Goal: Task Accomplishment & Management: Understand process/instructions

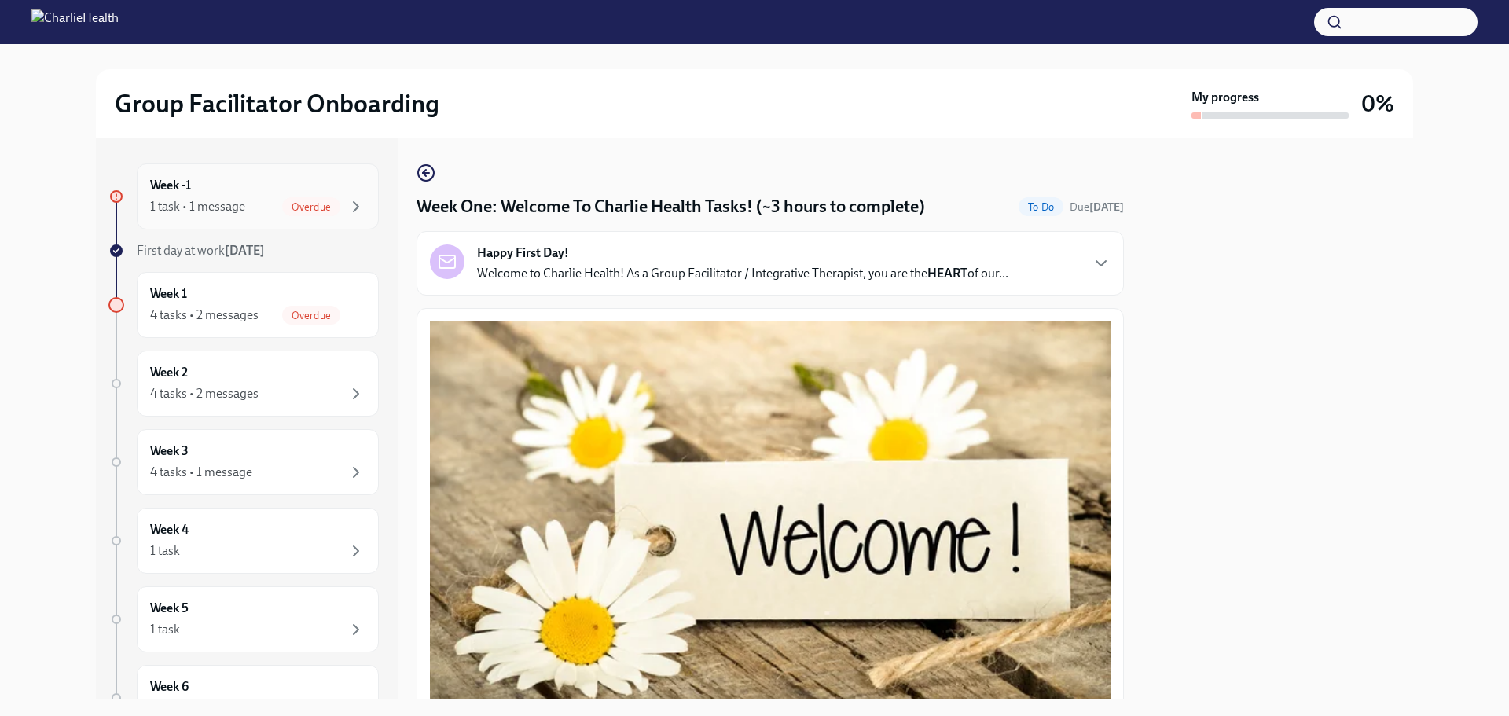
click at [331, 207] on div "Overdue" at bounding box center [323, 206] width 83 height 19
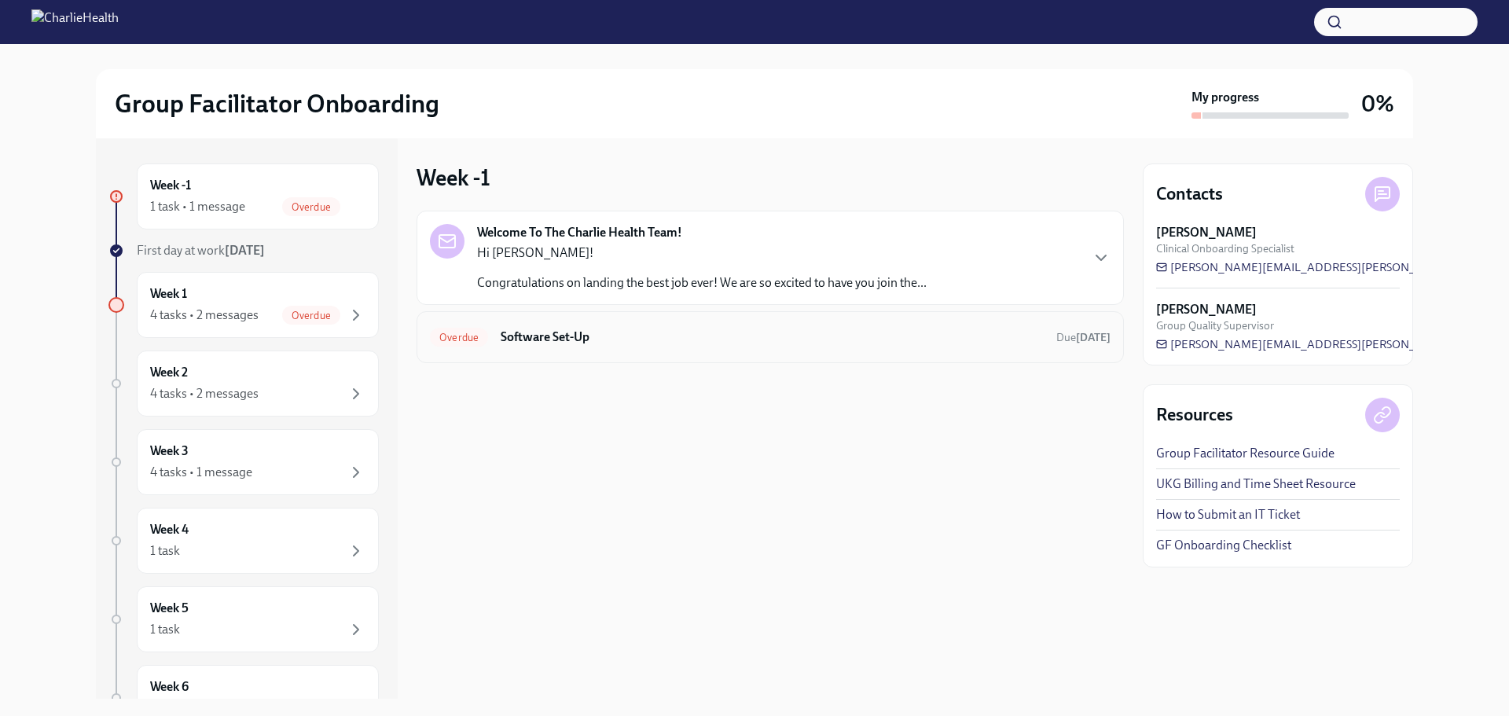
click at [1022, 354] on div "Overdue Software Set-Up Due [DATE]" at bounding box center [770, 337] width 707 height 52
click at [937, 342] on h6 "Software Set-Up" at bounding box center [772, 336] width 543 height 17
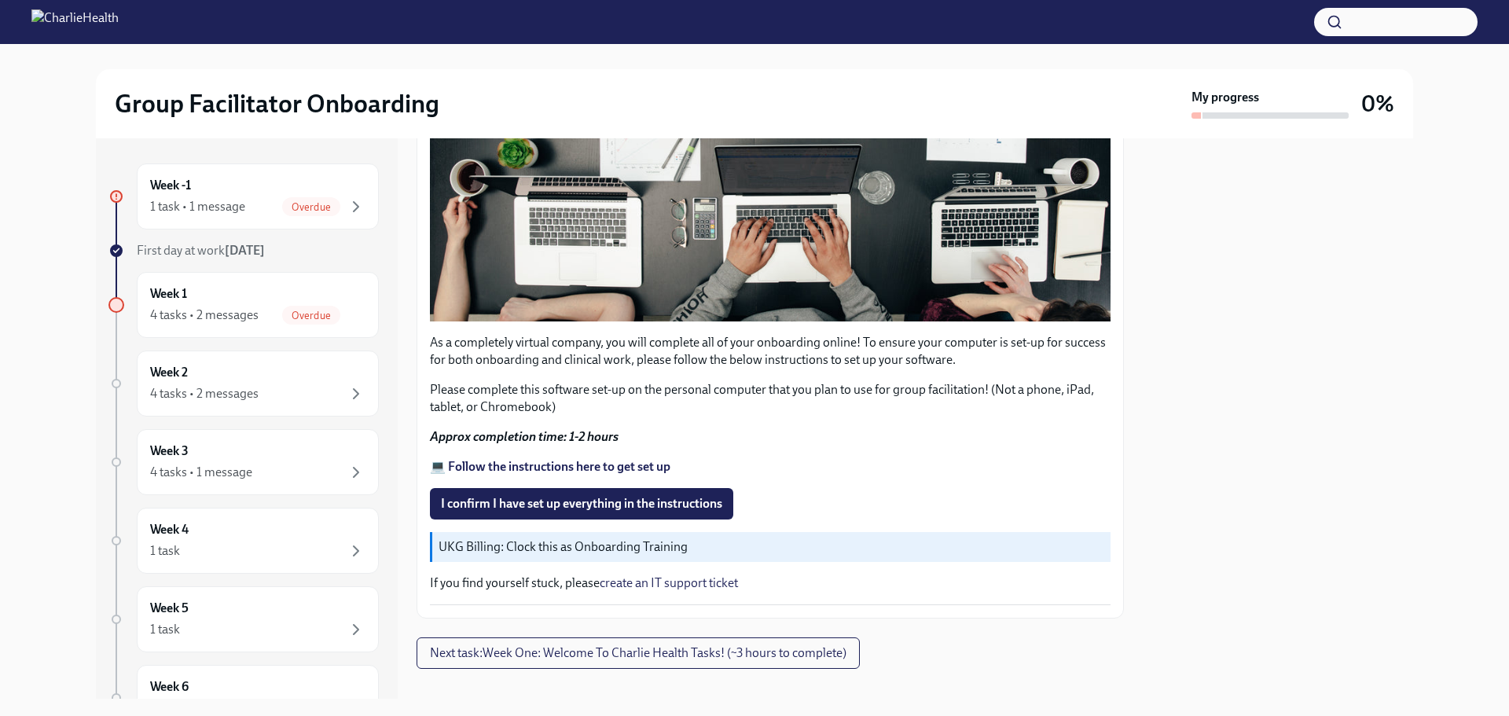
scroll to position [446, 0]
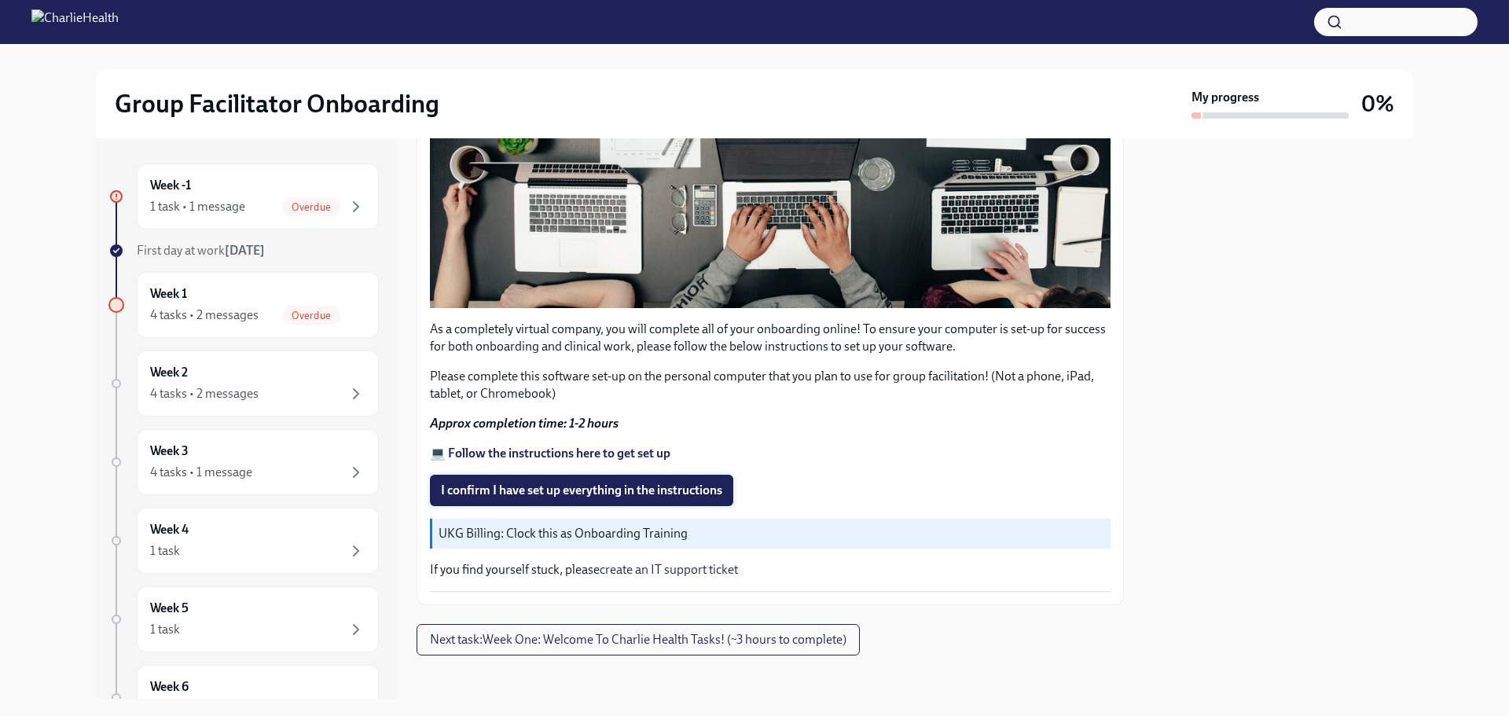
click at [636, 483] on span "I confirm I have set up everything in the instructions" at bounding box center [581, 491] width 281 height 16
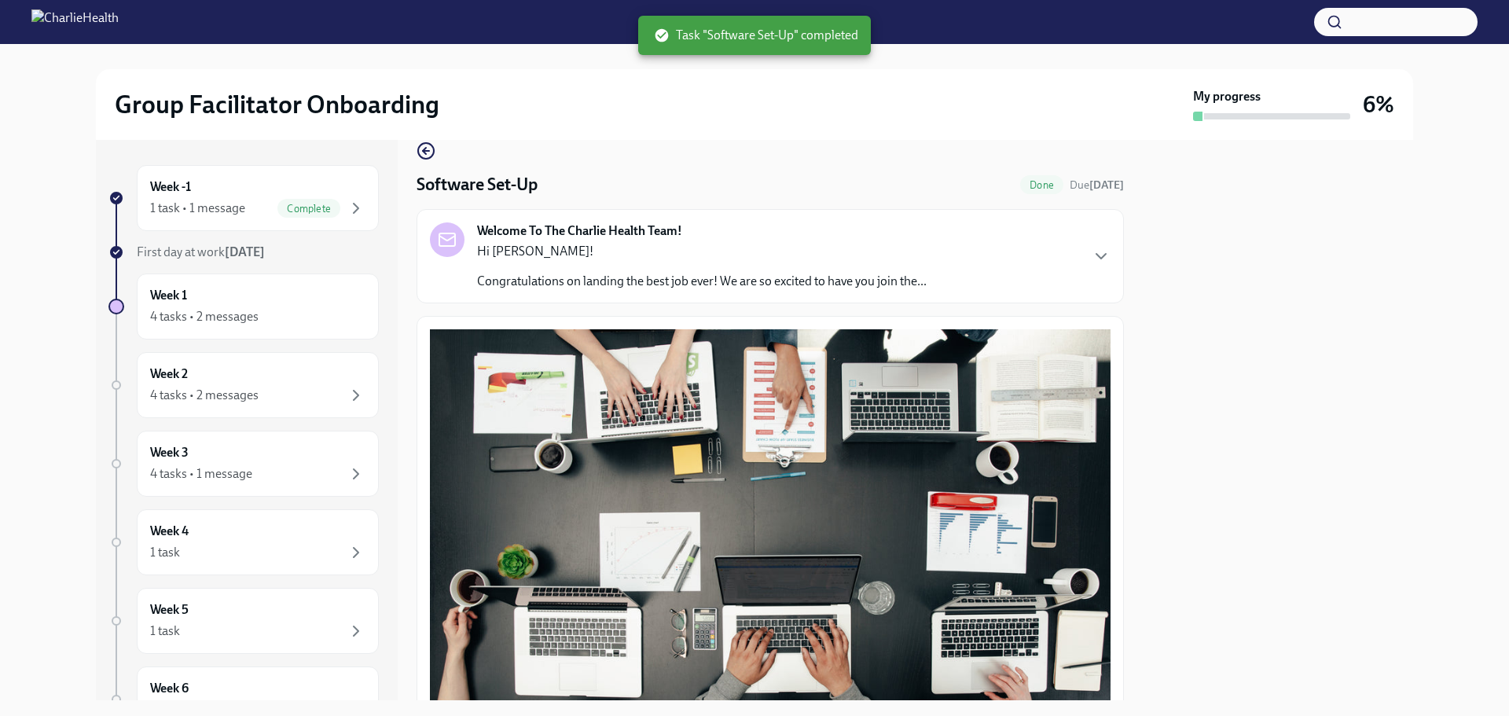
scroll to position [0, 0]
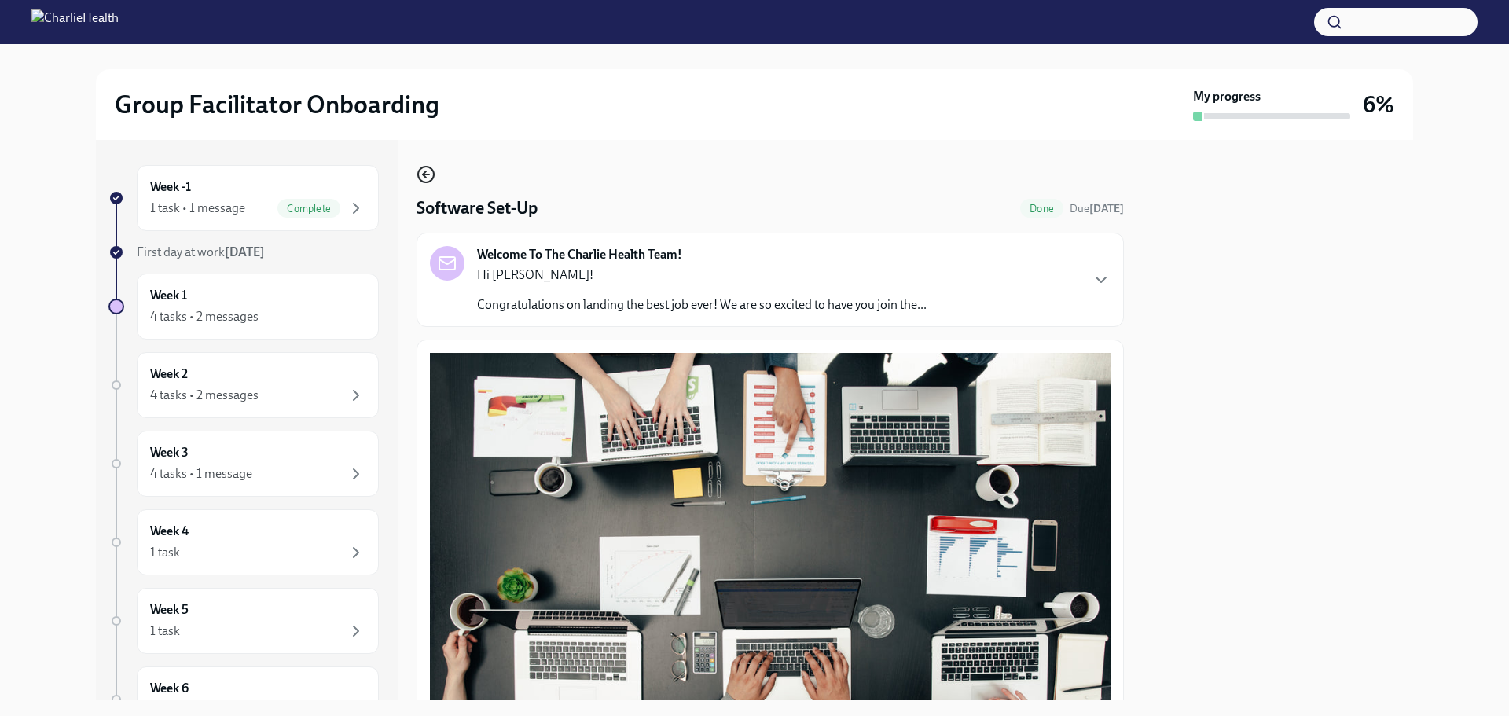
click at [434, 171] on icon "button" at bounding box center [426, 174] width 19 height 19
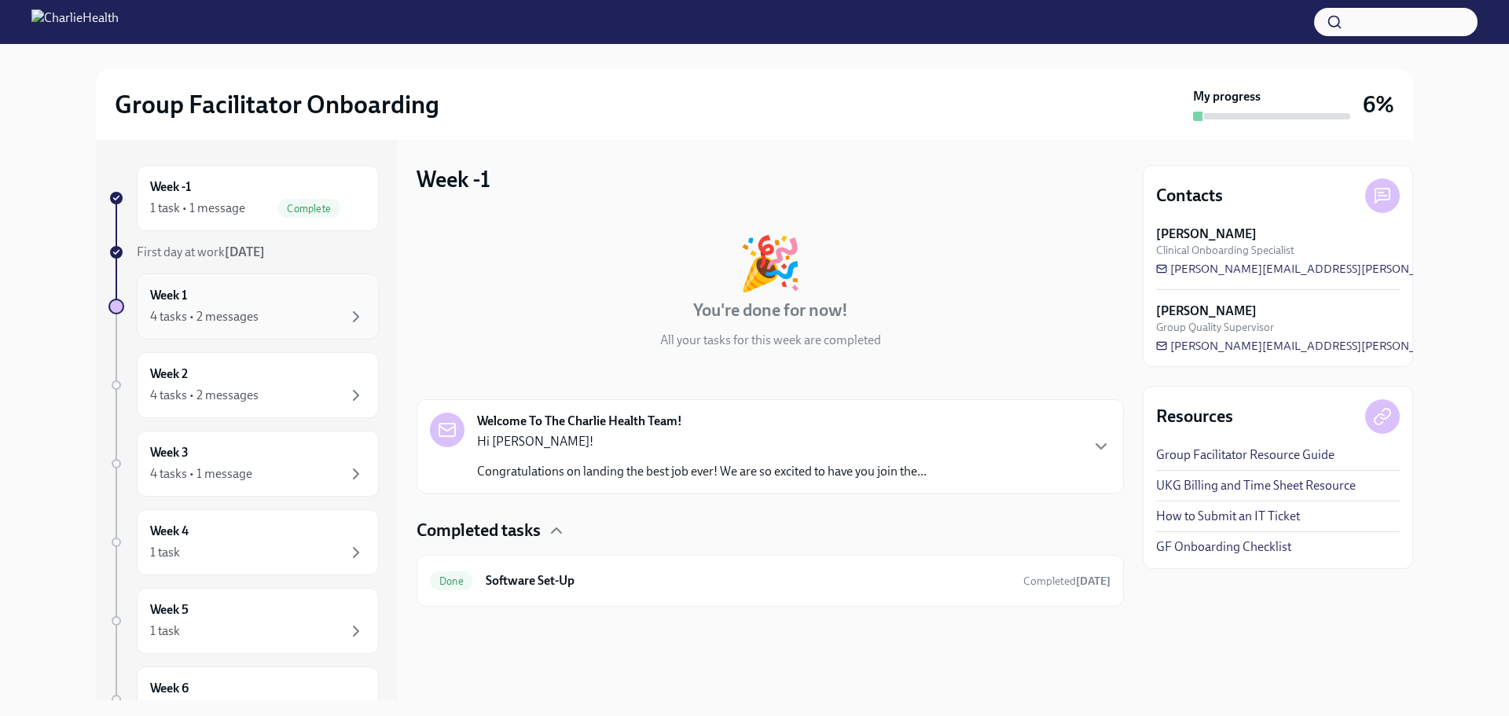
click at [263, 317] on div "4 tasks • 2 messages" at bounding box center [257, 316] width 215 height 19
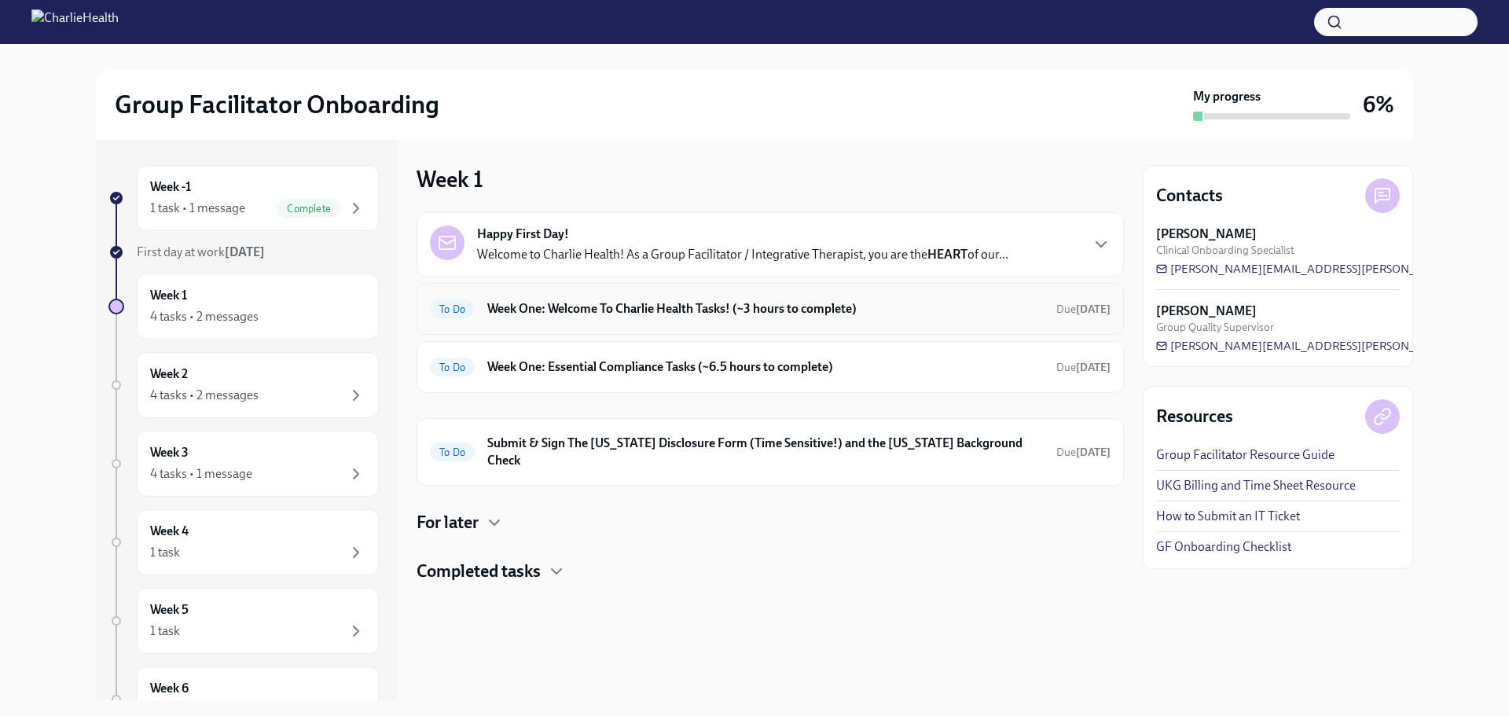
click at [927, 318] on div "To Do Week One: Welcome To Charlie Health Tasks! (~3 hours to complete) Due [DA…" at bounding box center [770, 308] width 681 height 25
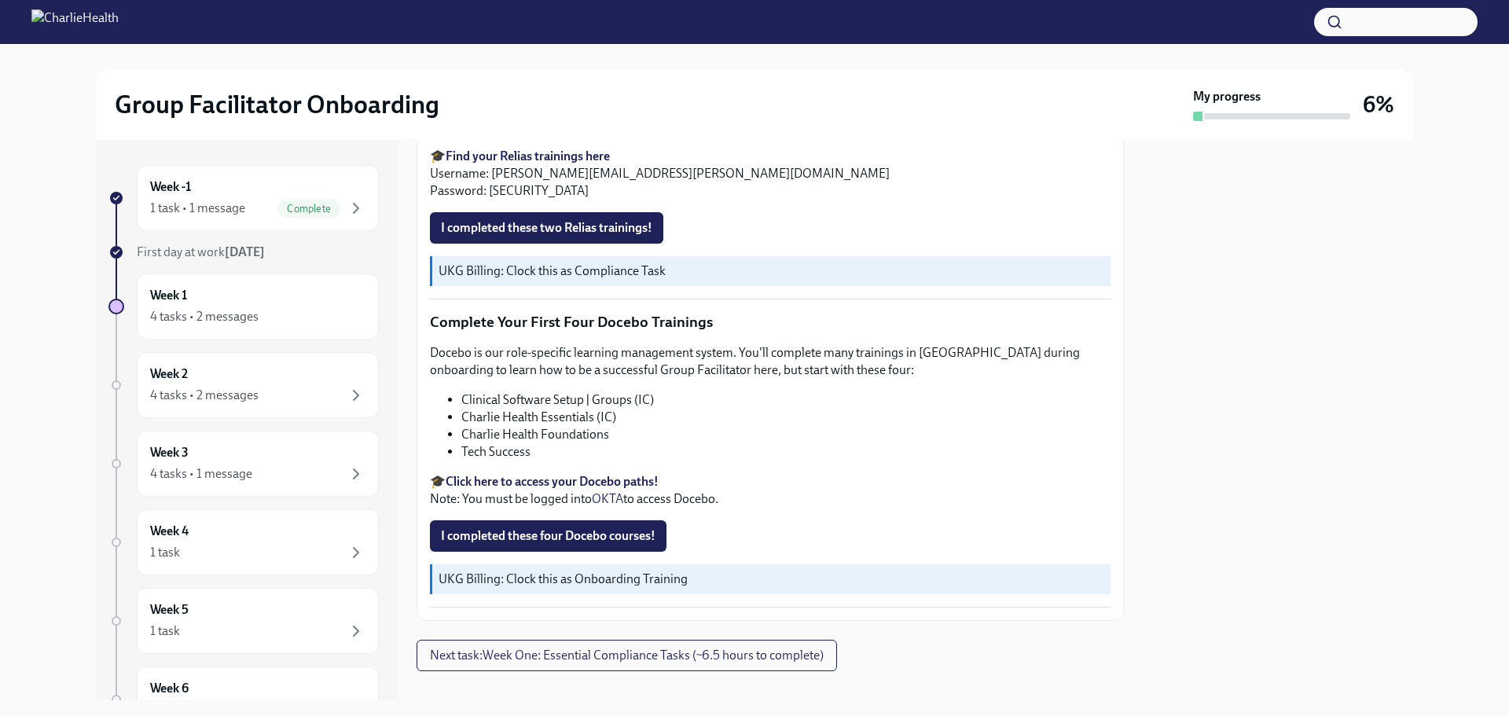
scroll to position [2112, 0]
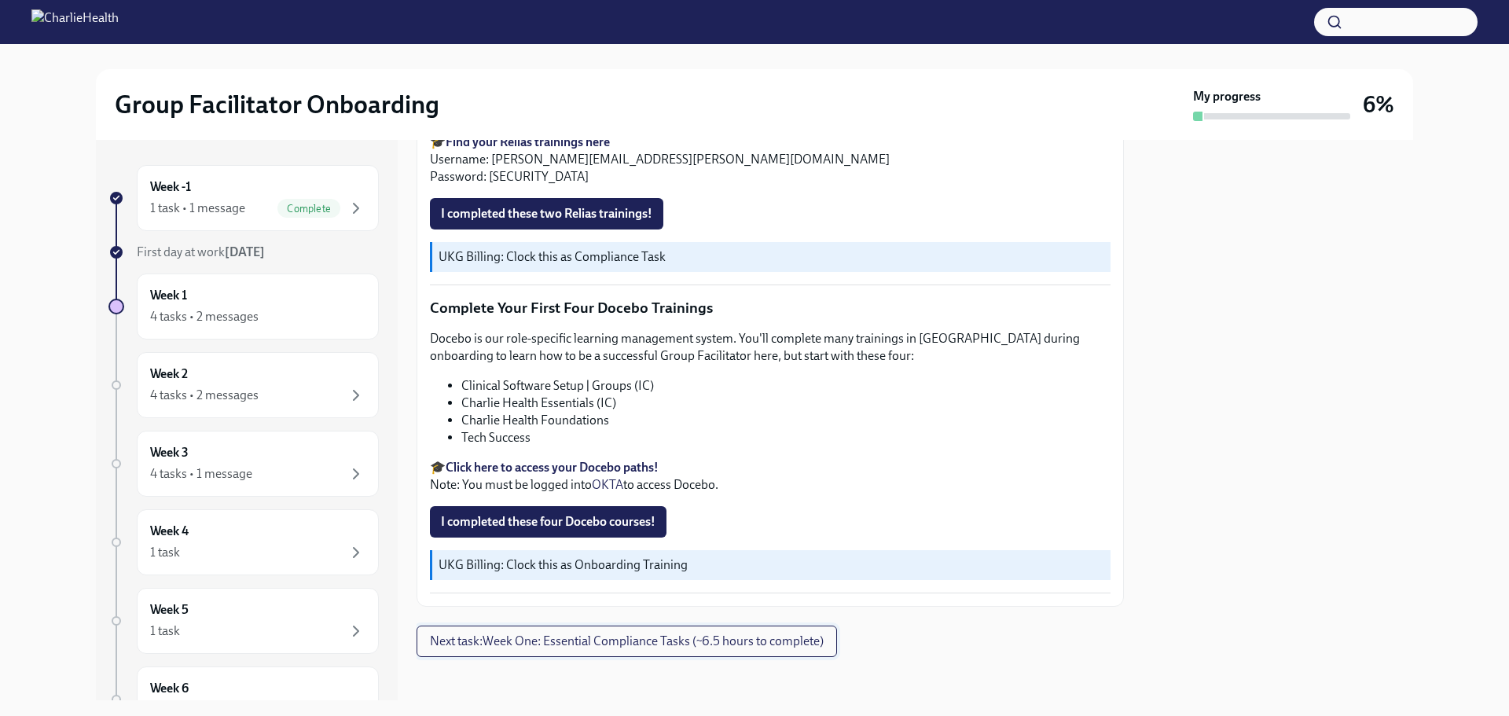
click at [665, 642] on span "Next task : Week One: Essential Compliance Tasks (~6.5 hours to complete)" at bounding box center [627, 641] width 394 height 16
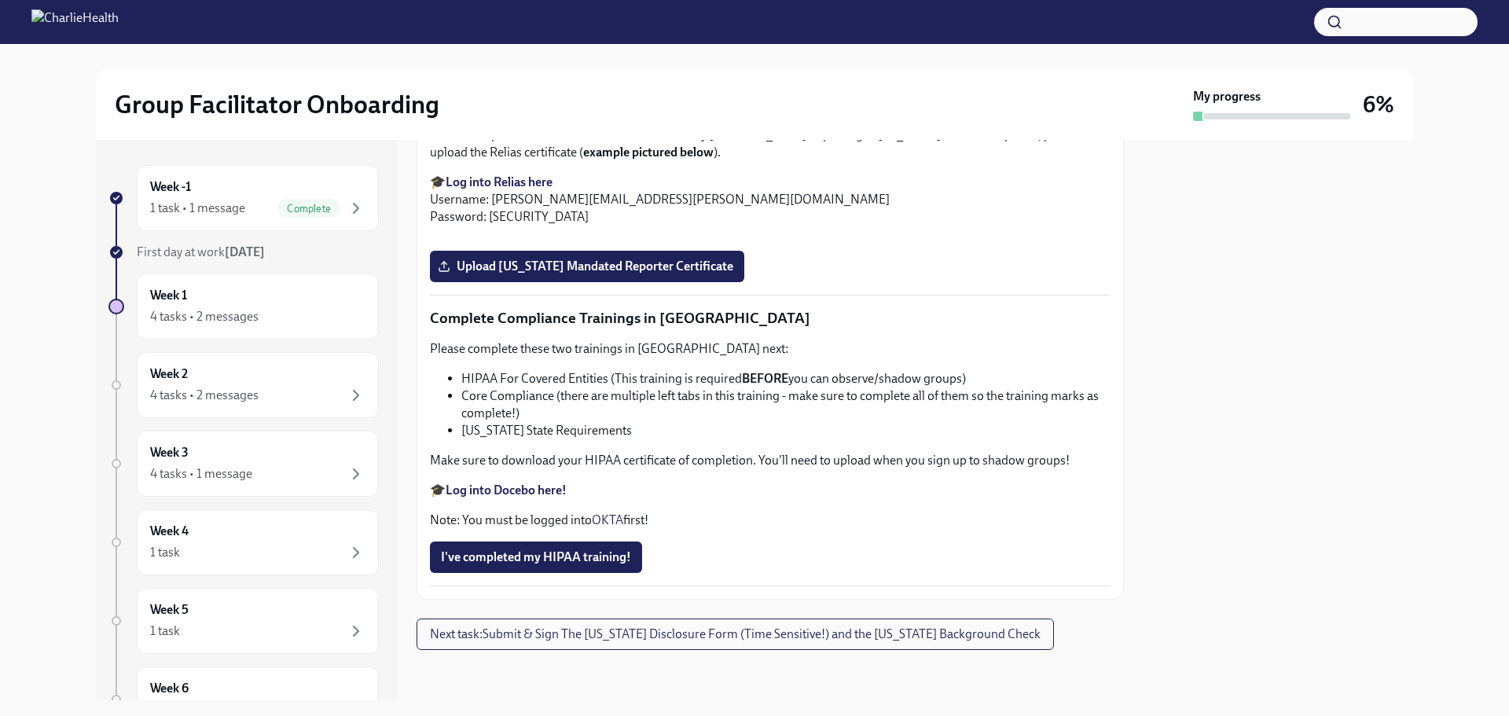
scroll to position [3737, 0]
click at [610, 637] on span "Next task : Submit & Sign The [US_STATE] Disclosure Form (Time Sensitive!) and …" at bounding box center [735, 634] width 611 height 16
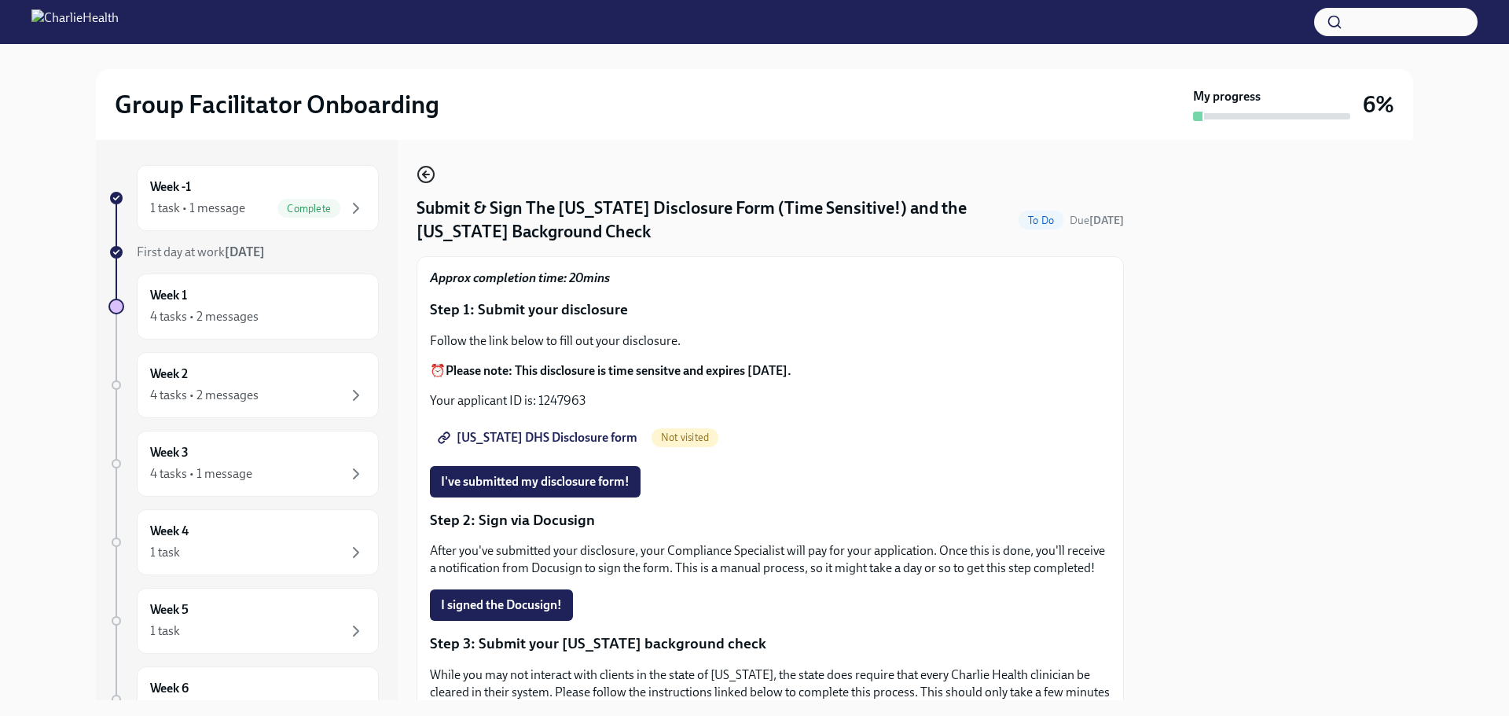
click at [425, 176] on icon "button" at bounding box center [424, 174] width 3 height 6
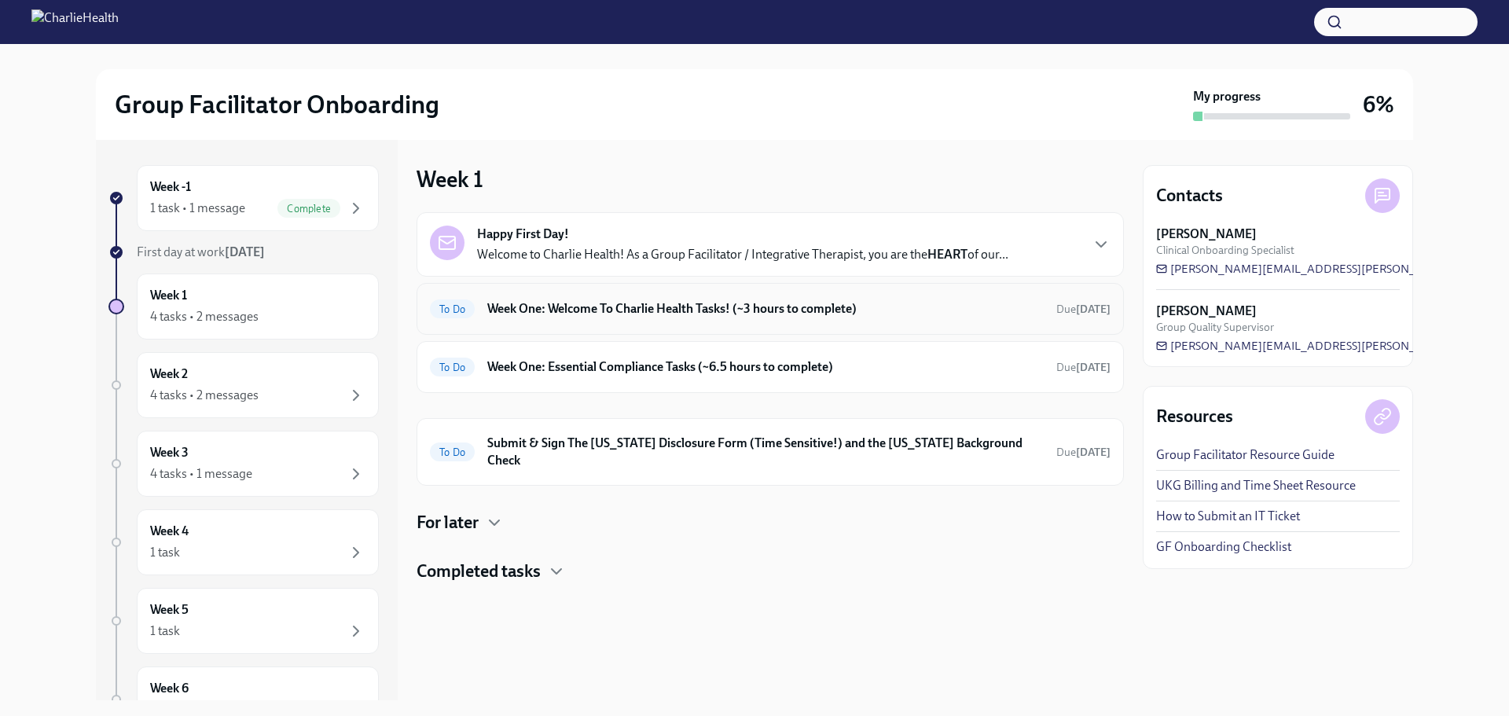
click at [676, 320] on div "To Do Week One: Welcome To Charlie Health Tasks! (~3 hours to complete) Due [DA…" at bounding box center [770, 308] width 681 height 25
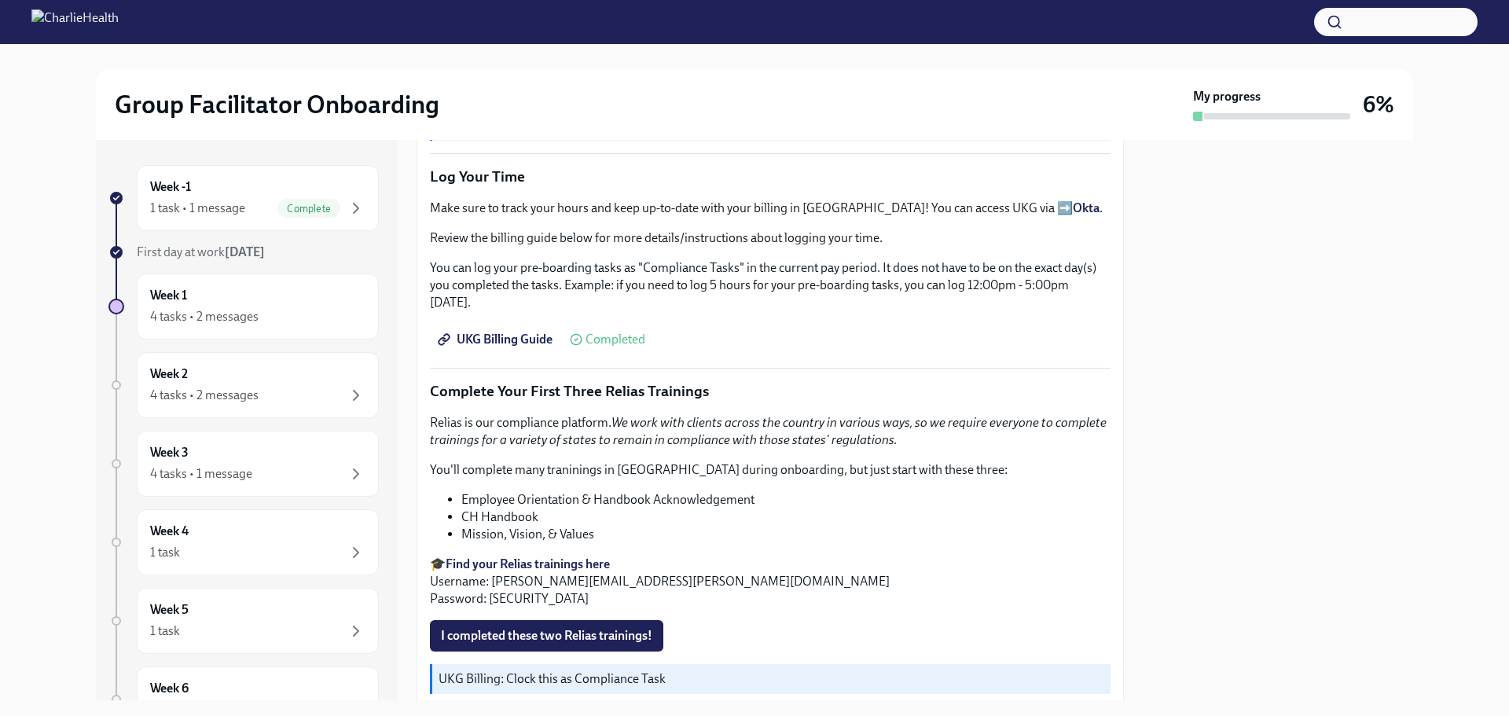
scroll to position [1729, 0]
